Goal: Navigation & Orientation: Find specific page/section

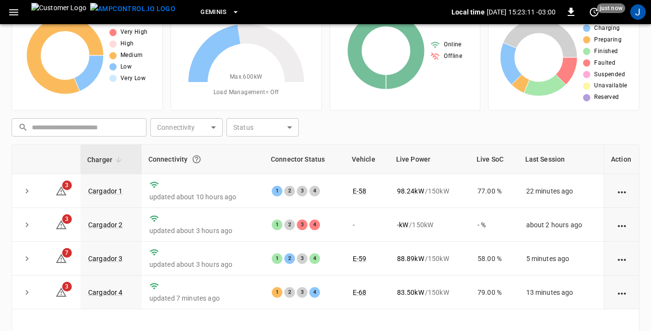
scroll to position [96, 0]
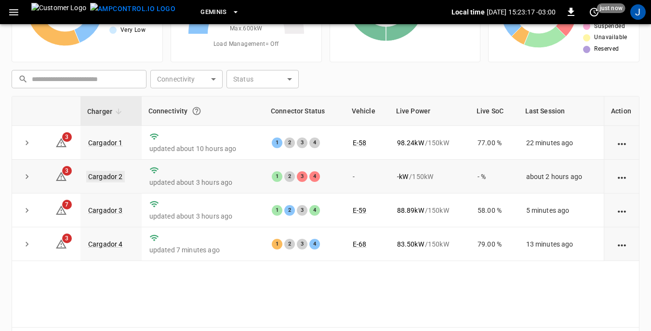
click at [105, 176] on link "Cargador 2" at bounding box center [105, 177] width 39 height 12
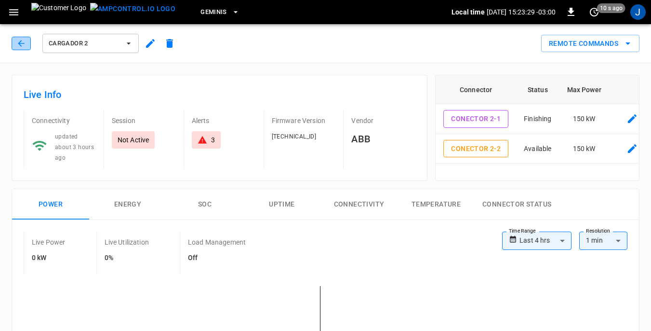
click at [19, 45] on icon "button" at bounding box center [21, 44] width 10 height 10
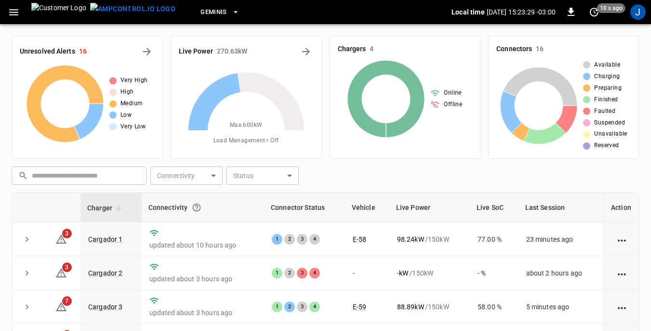
scroll to position [96, 0]
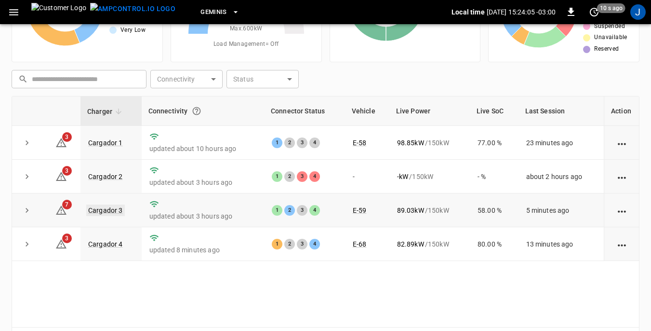
click at [108, 211] on link "Cargador 3" at bounding box center [105, 210] width 39 height 12
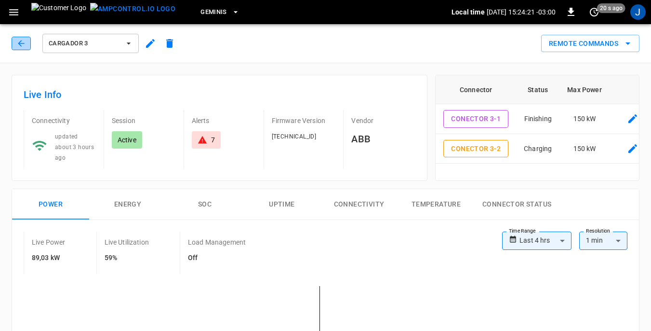
click at [23, 40] on icon "button" at bounding box center [21, 44] width 10 height 10
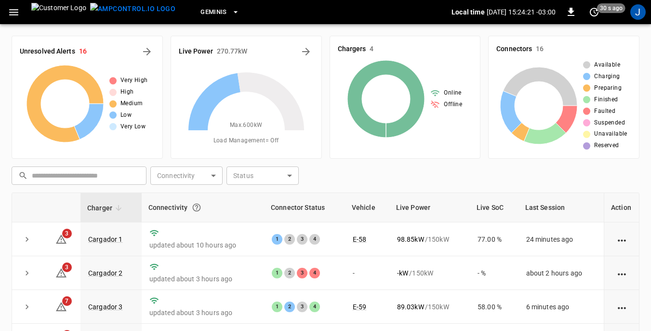
scroll to position [96, 0]
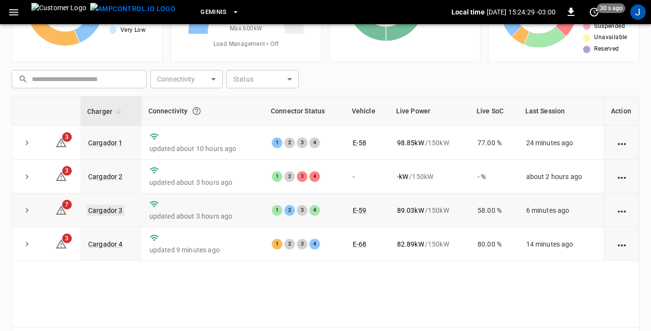
click at [100, 210] on link "Cargador 3" at bounding box center [105, 210] width 39 height 12
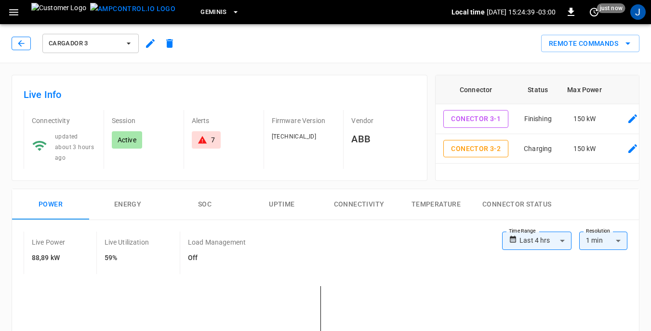
click at [19, 43] on icon "button" at bounding box center [21, 43] width 6 height 6
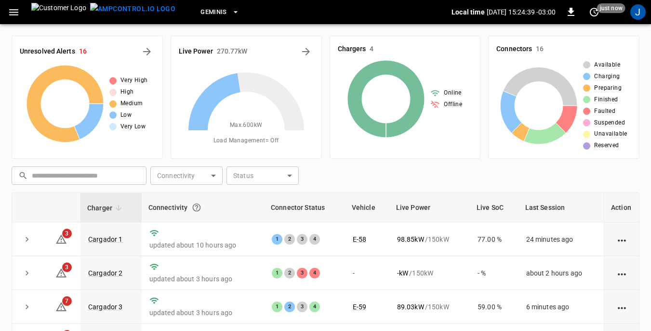
scroll to position [96, 0]
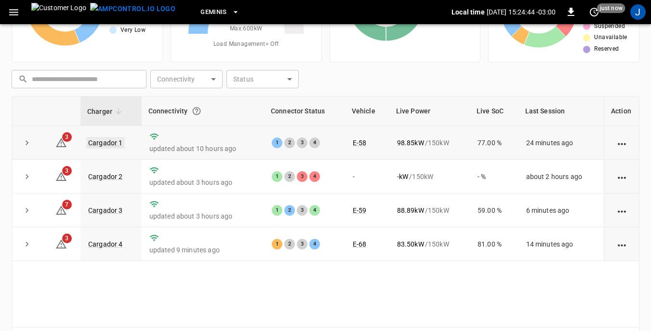
click at [111, 141] on link "Cargador 1" at bounding box center [105, 143] width 39 height 12
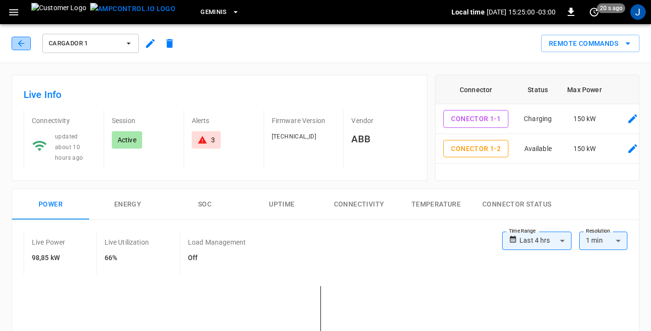
click at [24, 44] on icon "button" at bounding box center [21, 44] width 10 height 10
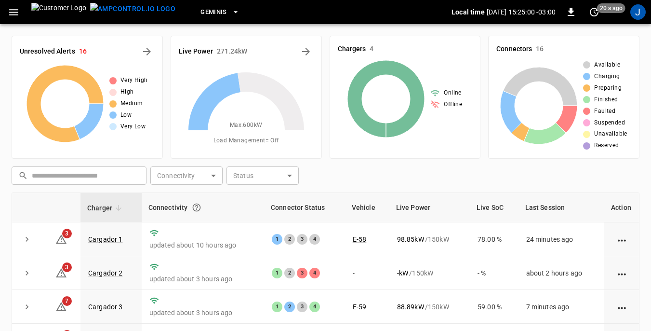
scroll to position [96, 0]
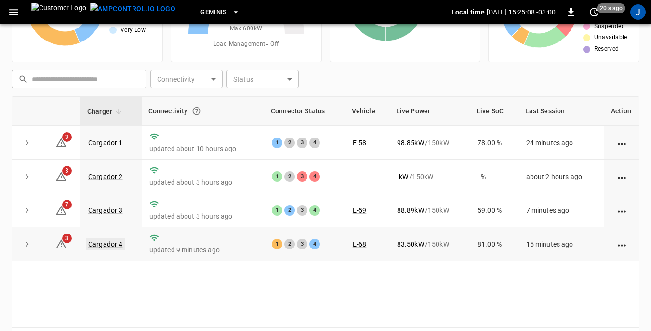
click at [108, 245] on link "Cargador 4" at bounding box center [105, 244] width 39 height 12
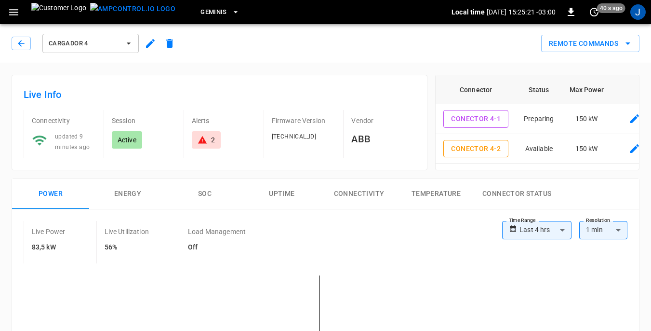
click at [12, 13] on icon "button" at bounding box center [14, 12] width 12 height 12
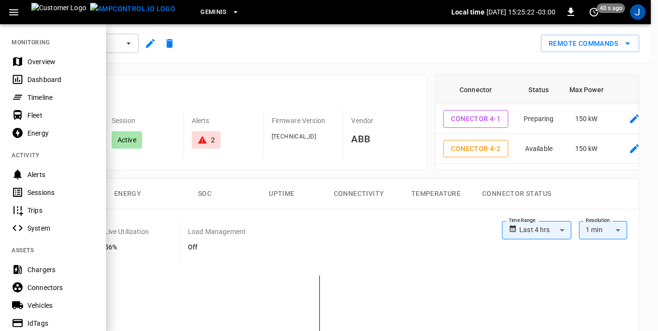
click at [34, 80] on div "Dashboard" at bounding box center [60, 80] width 67 height 10
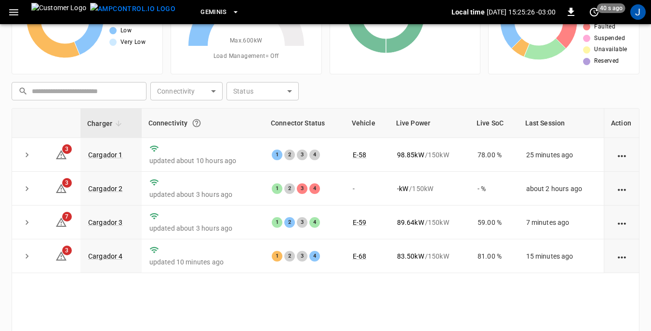
scroll to position [96, 0]
